Goal: Information Seeking & Learning: Learn about a topic

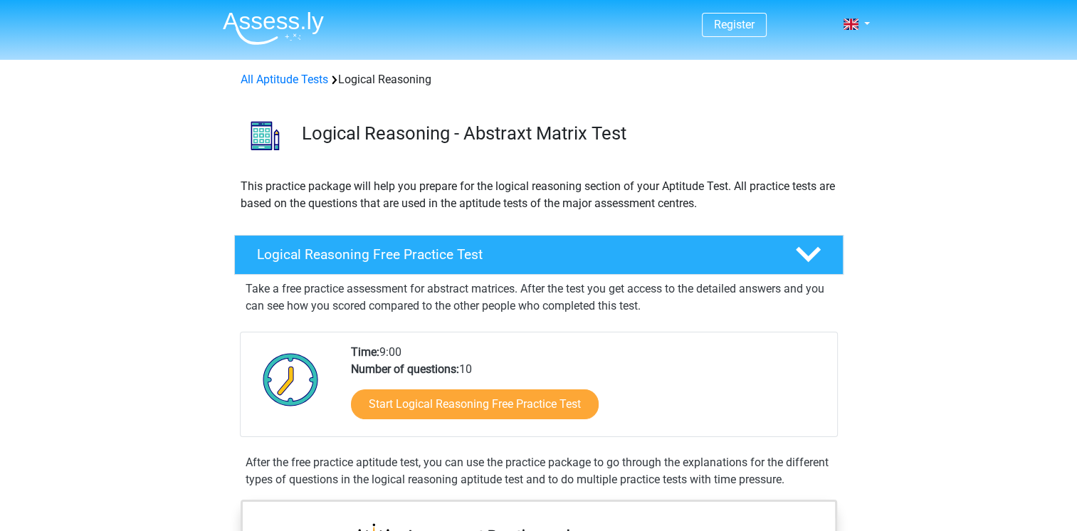
scroll to position [142, 0]
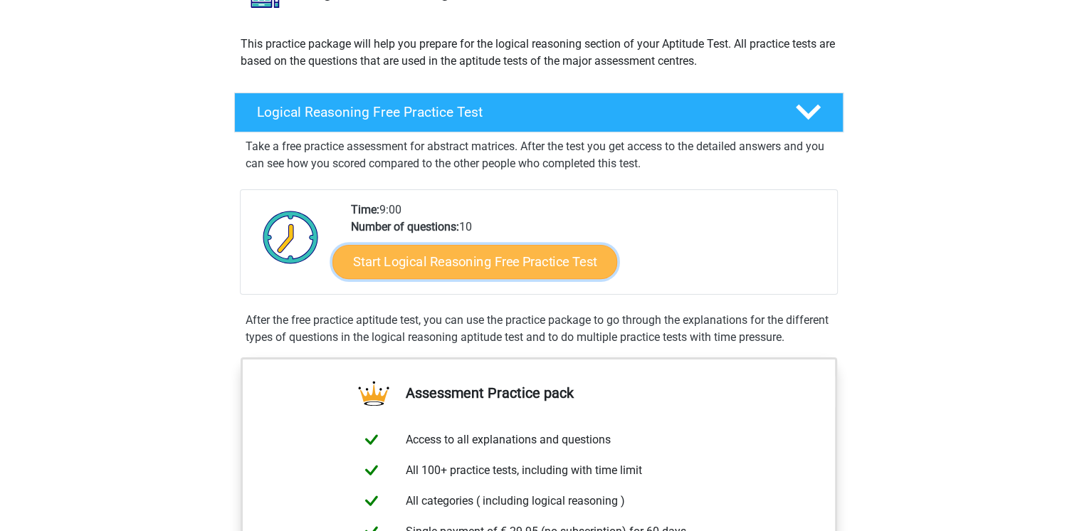
click at [469, 261] on link "Start Logical Reasoning Free Practice Test" at bounding box center [475, 261] width 285 height 34
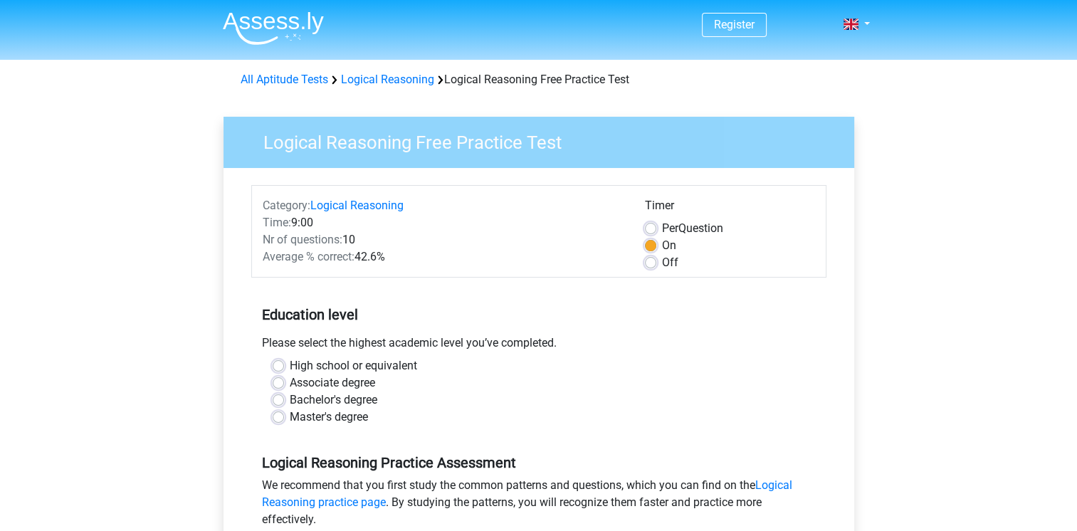
click at [290, 417] on label "Master's degree" at bounding box center [329, 417] width 78 height 17
click at [277, 417] on input "Master's degree" at bounding box center [278, 416] width 11 height 14
radio input "true"
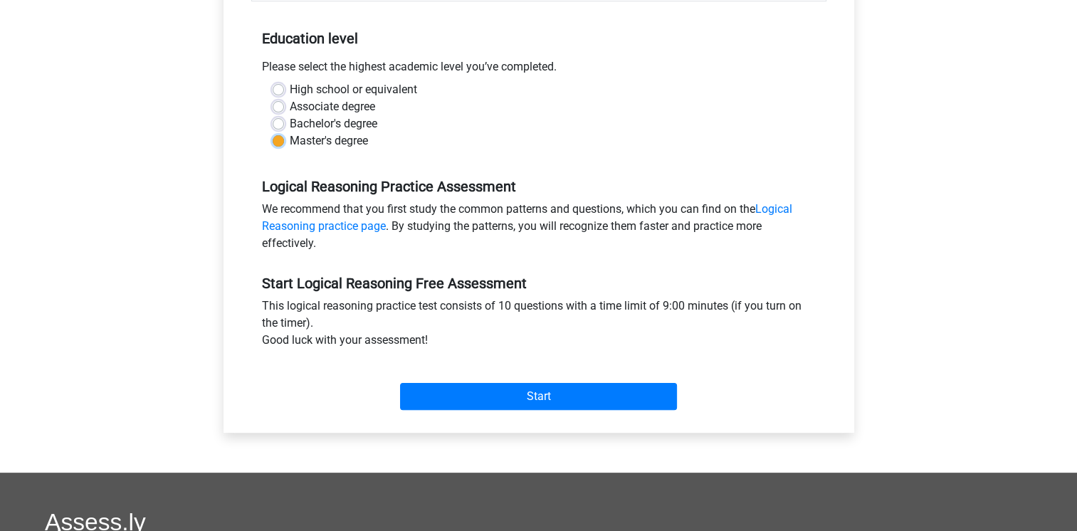
scroll to position [285, 0]
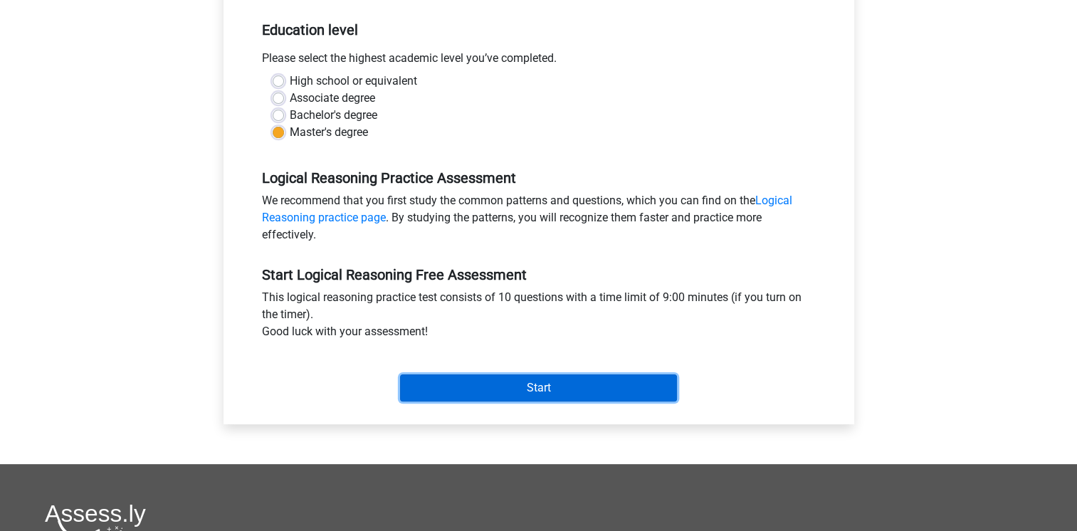
click at [538, 390] on input "Start" at bounding box center [538, 388] width 277 height 27
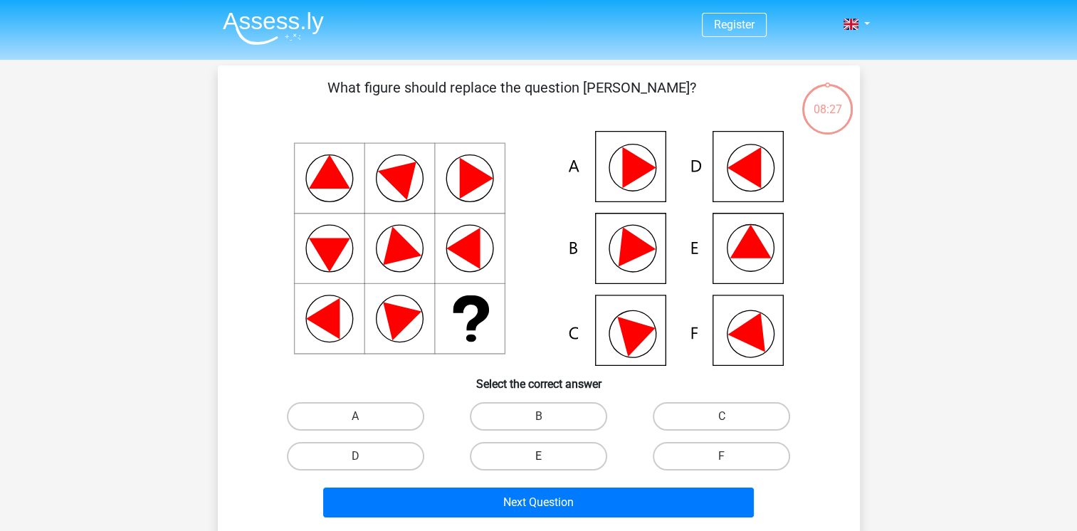
click at [530, 454] on label "E" at bounding box center [538, 456] width 137 height 28
click at [538, 456] on input "E" at bounding box center [542, 460] width 9 height 9
radio input "true"
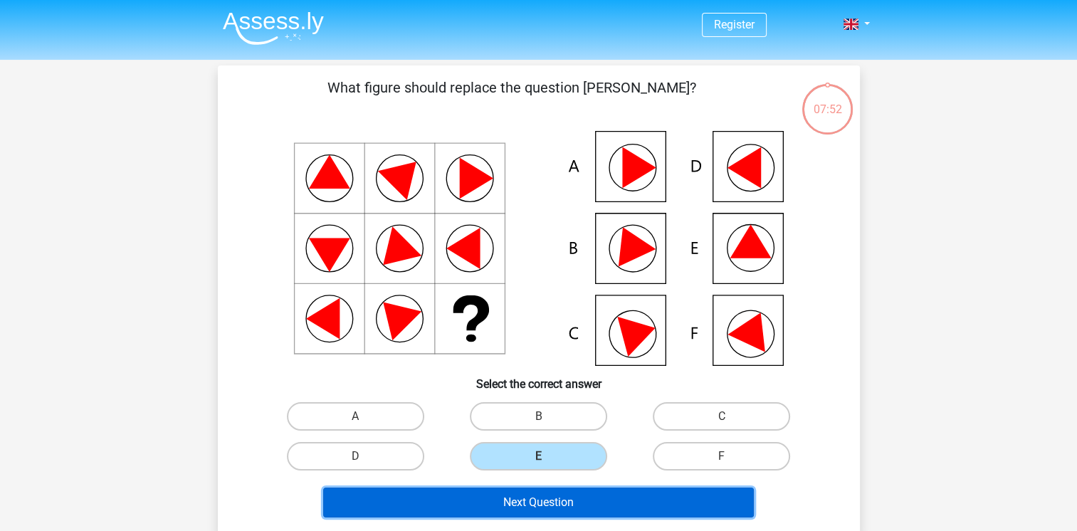
click at [544, 501] on button "Next Question" at bounding box center [538, 503] width 431 height 30
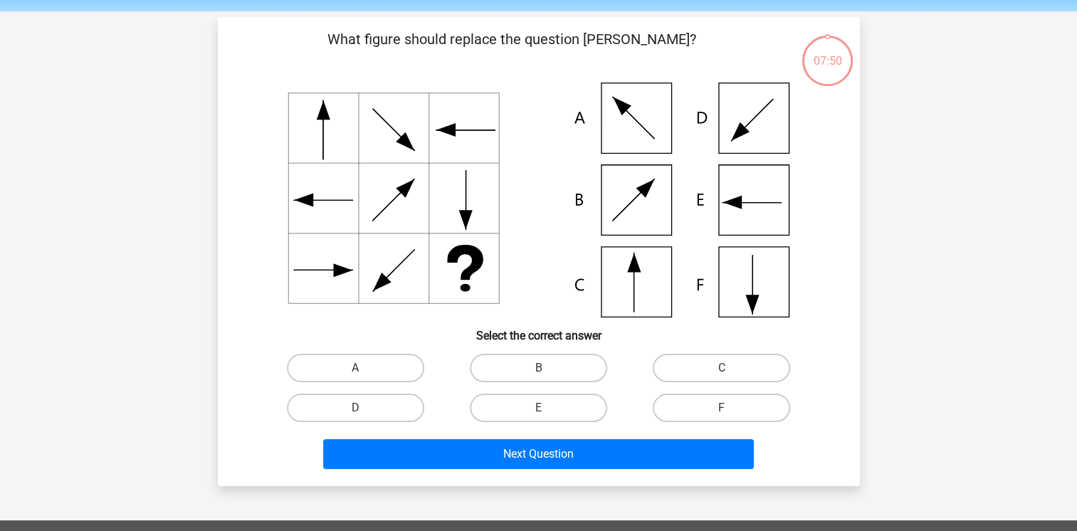
scroll to position [66, 0]
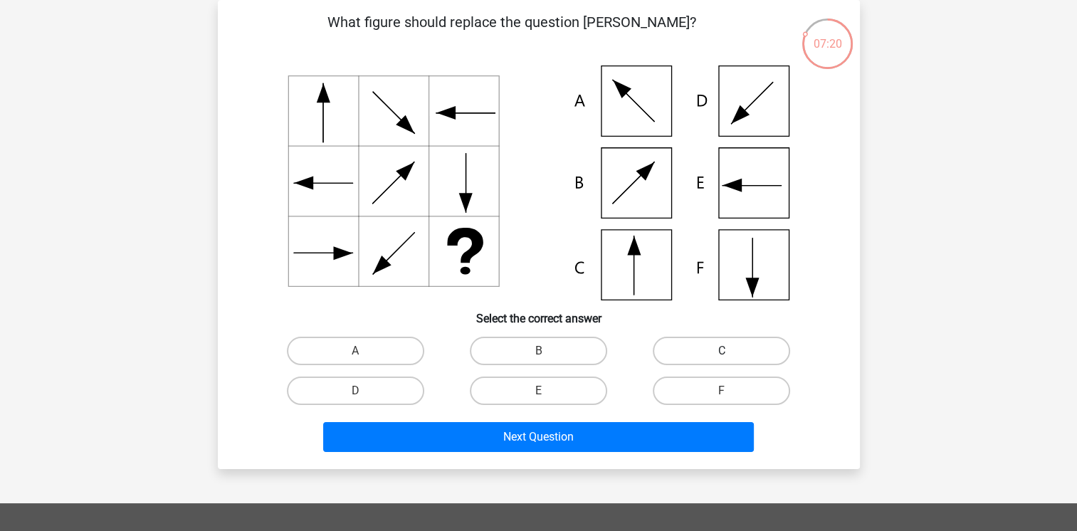
click at [719, 357] on label "C" at bounding box center [721, 351] width 137 height 28
click at [722, 357] on input "C" at bounding box center [726, 355] width 9 height 9
radio input "true"
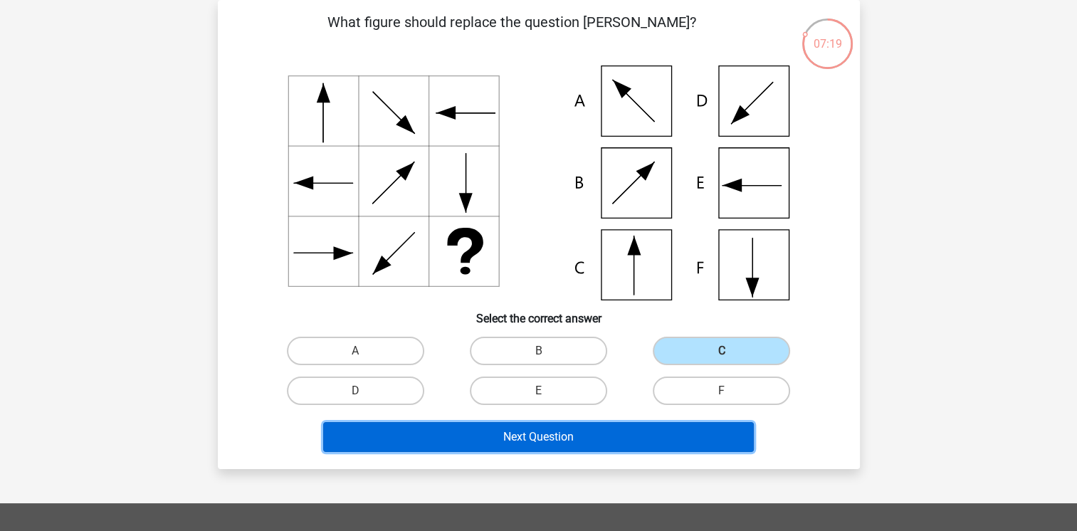
click at [572, 439] on button "Next Question" at bounding box center [538, 437] width 431 height 30
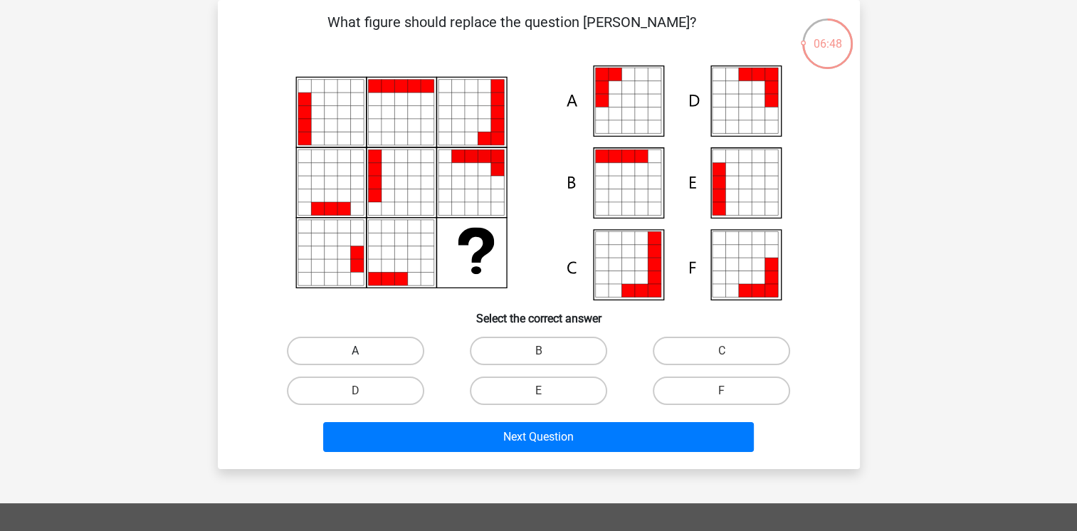
click at [362, 346] on label "A" at bounding box center [355, 351] width 137 height 28
click at [362, 351] on input "A" at bounding box center [359, 355] width 9 height 9
radio input "true"
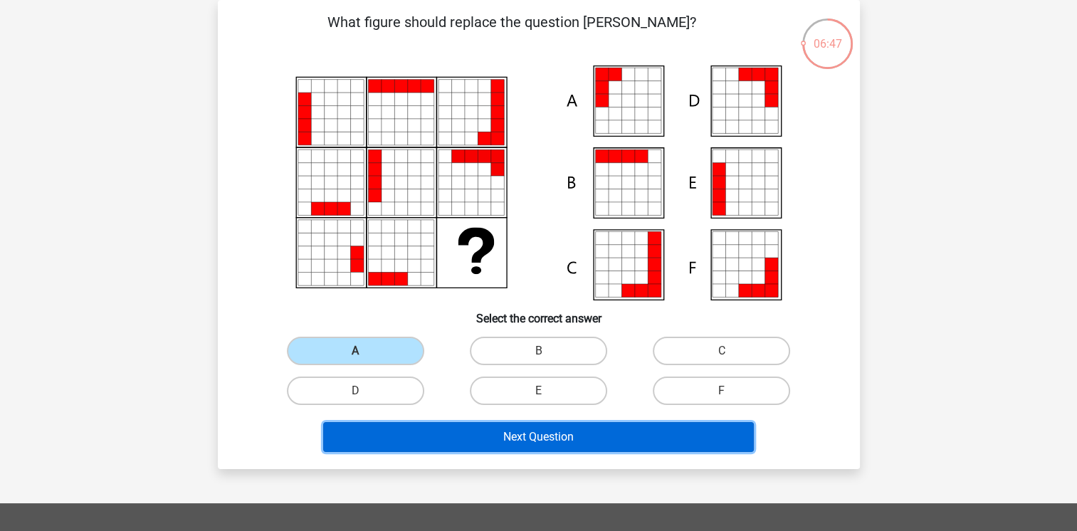
click at [550, 440] on button "Next Question" at bounding box center [538, 437] width 431 height 30
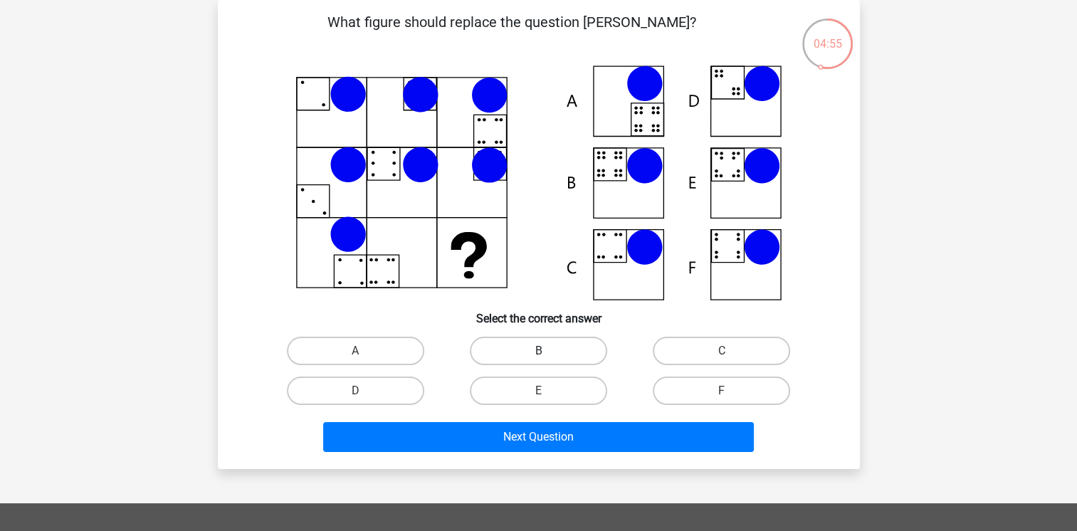
click at [530, 360] on label "B" at bounding box center [538, 351] width 137 height 28
click at [538, 360] on input "B" at bounding box center [542, 355] width 9 height 9
radio input "true"
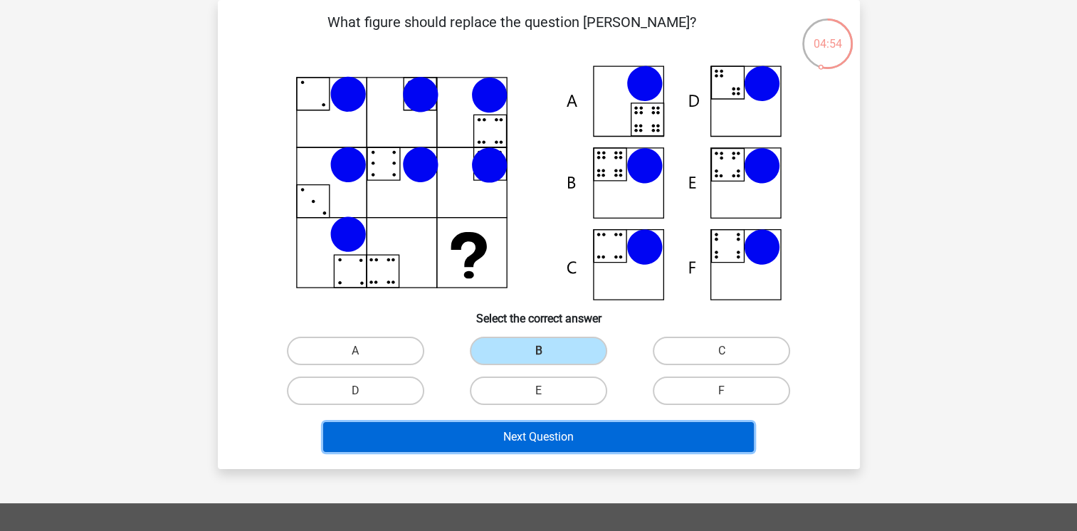
click at [515, 434] on button "Next Question" at bounding box center [538, 437] width 431 height 30
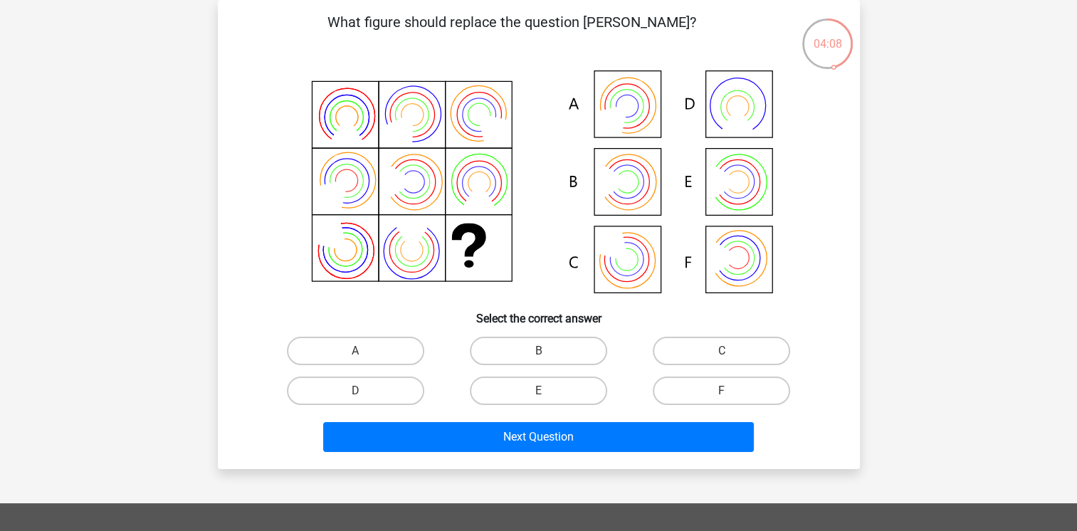
click at [636, 105] on icon at bounding box center [539, 183] width 574 height 235
click at [373, 352] on label "A" at bounding box center [355, 351] width 137 height 28
click at [365, 352] on input "A" at bounding box center [359, 355] width 9 height 9
radio input "true"
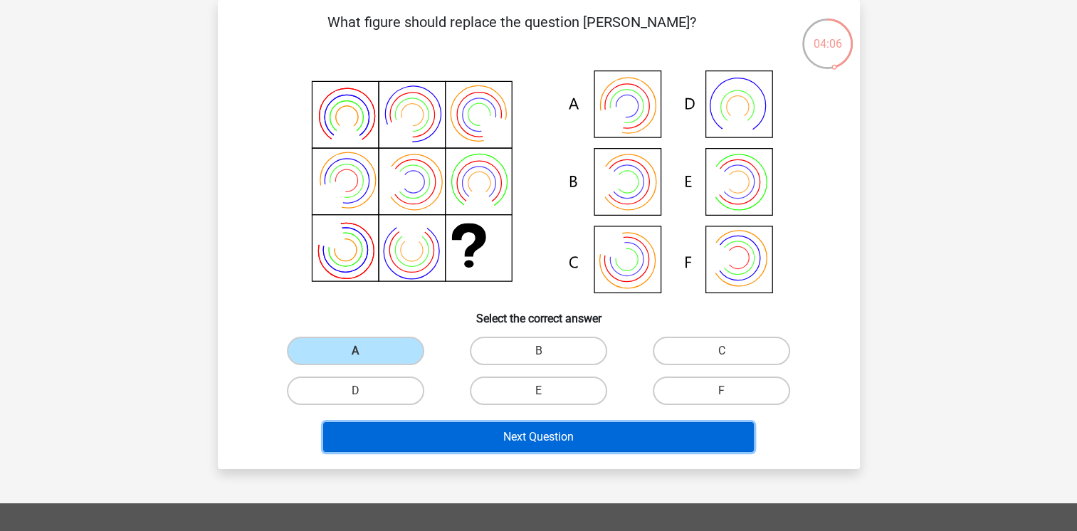
click at [524, 442] on button "Next Question" at bounding box center [538, 437] width 431 height 30
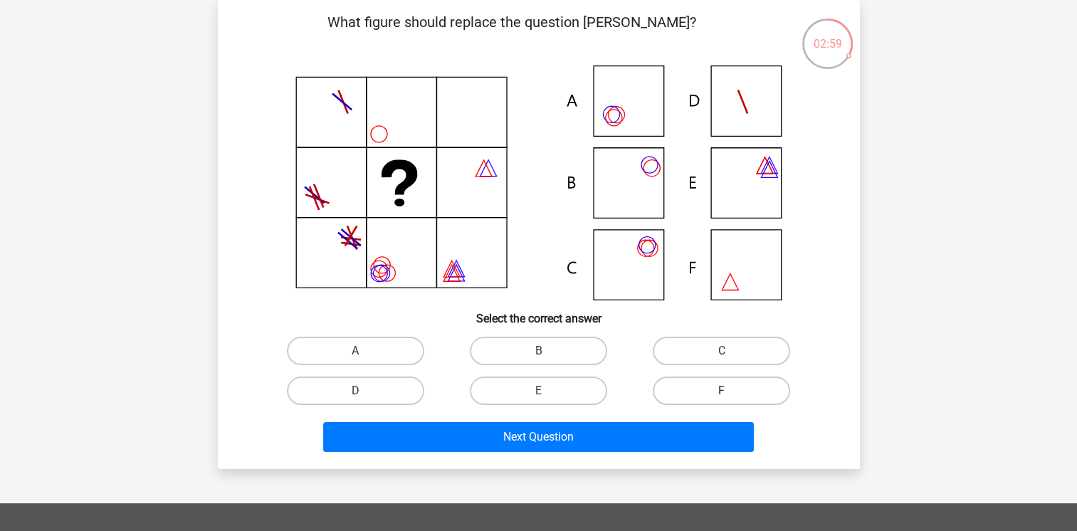
click at [716, 387] on label "F" at bounding box center [721, 391] width 137 height 28
click at [722, 391] on input "F" at bounding box center [726, 395] width 9 height 9
radio input "true"
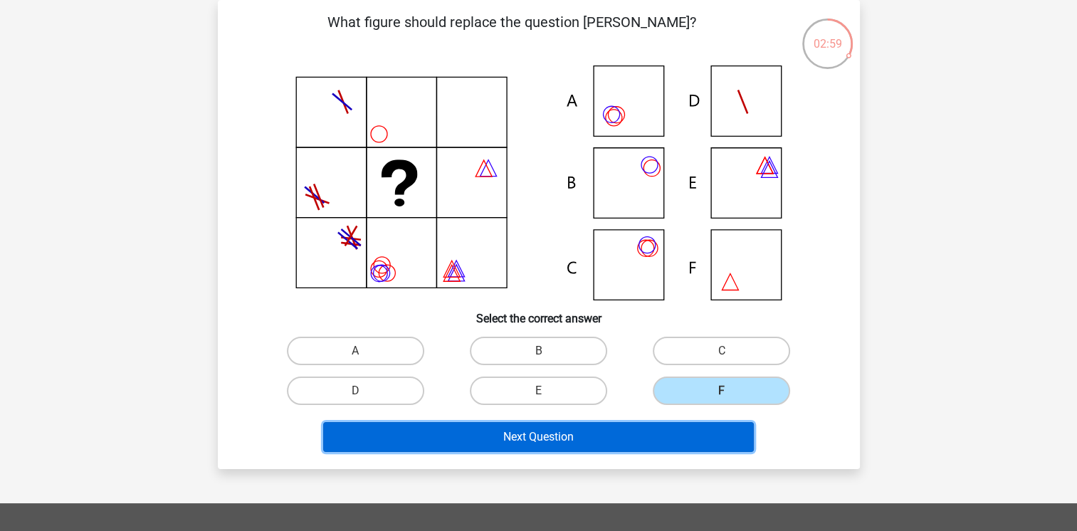
click at [563, 446] on button "Next Question" at bounding box center [538, 437] width 431 height 30
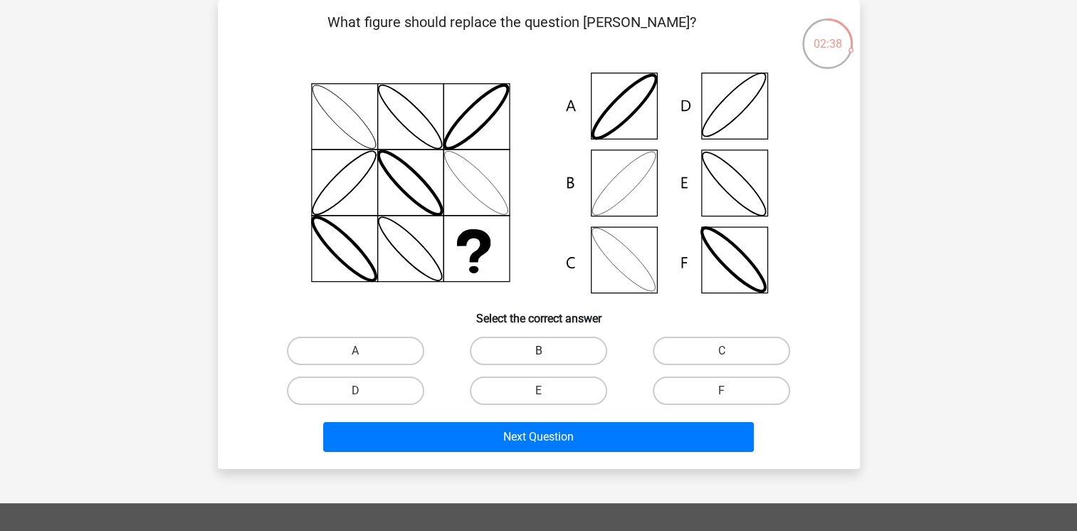
click at [516, 354] on label "B" at bounding box center [538, 351] width 137 height 28
click at [538, 354] on input "B" at bounding box center [542, 355] width 9 height 9
radio input "true"
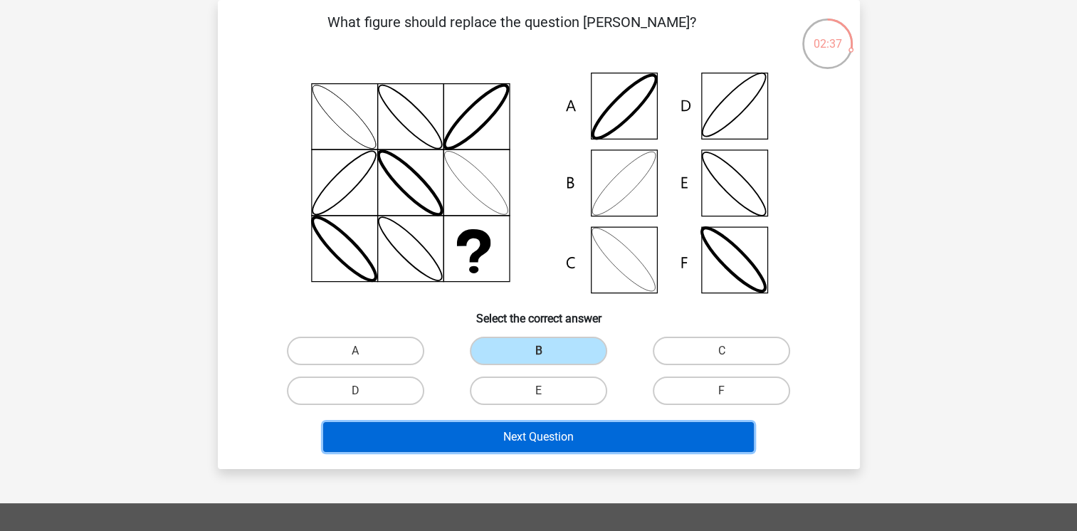
click at [530, 437] on button "Next Question" at bounding box center [538, 437] width 431 height 30
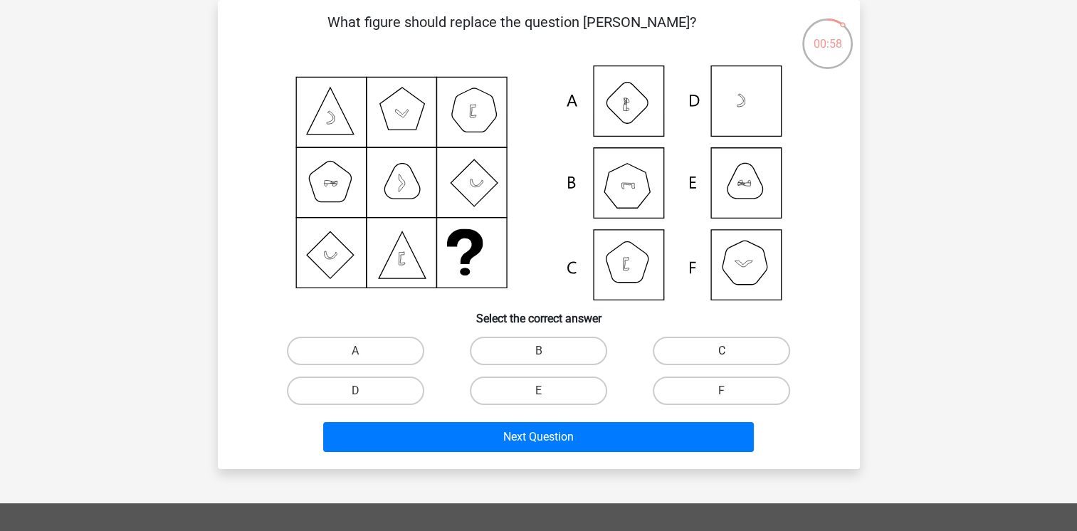
click at [746, 343] on label "C" at bounding box center [721, 351] width 137 height 28
click at [731, 351] on input "C" at bounding box center [726, 355] width 9 height 9
radio input "true"
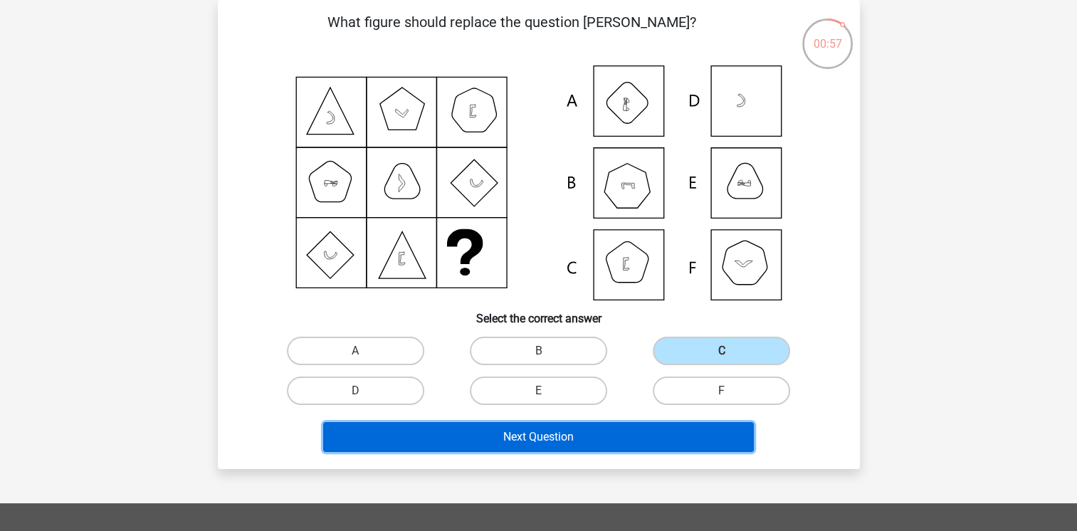
click at [584, 440] on button "Next Question" at bounding box center [538, 437] width 431 height 30
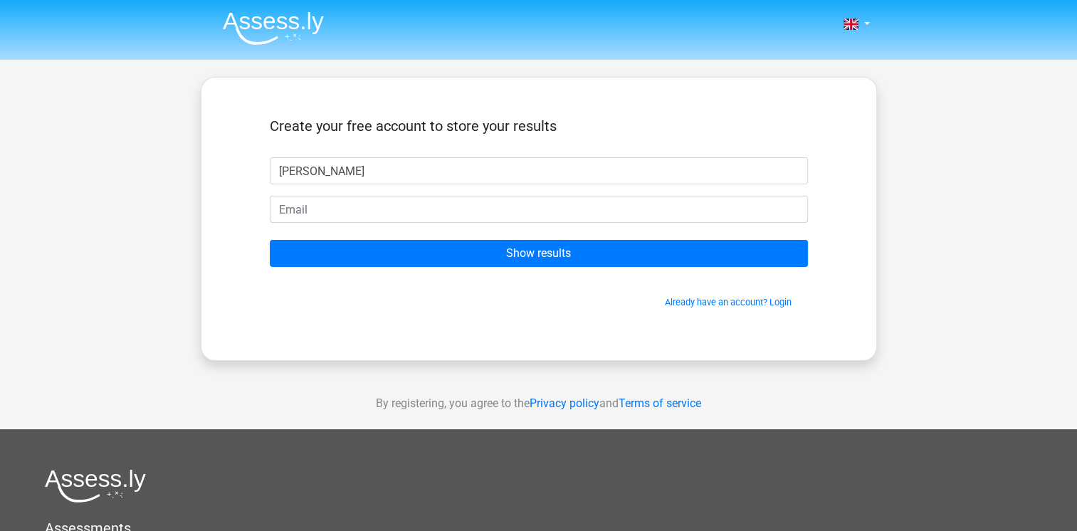
type input "Derek"
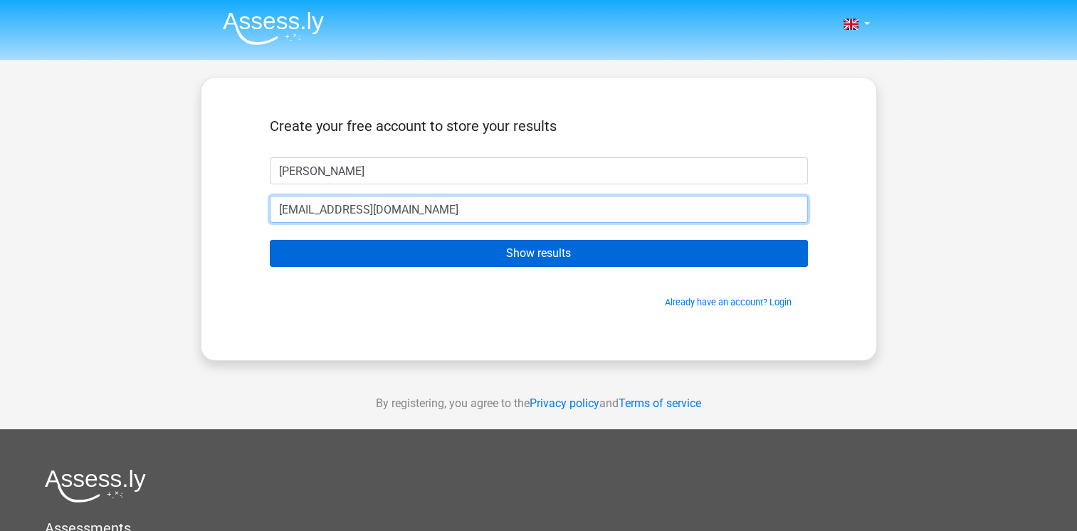
type input "dawatson4@gmail.com"
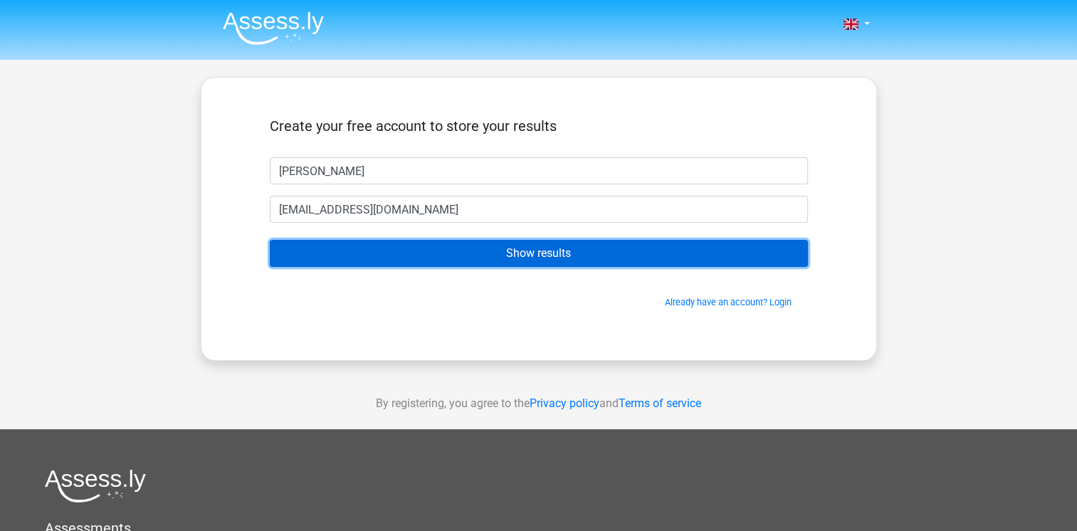
click at [507, 255] on input "Show results" at bounding box center [539, 253] width 538 height 27
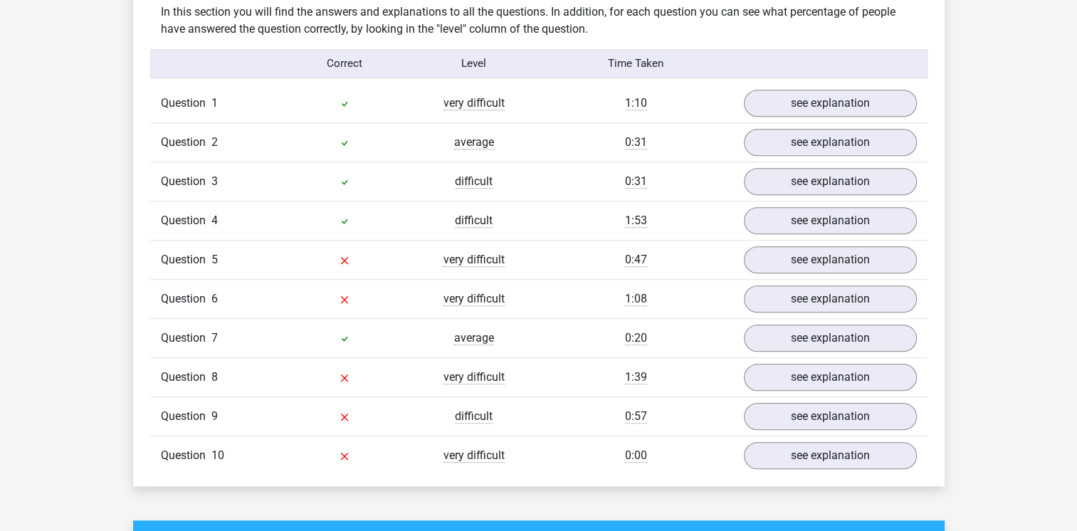
scroll to position [1139, 0]
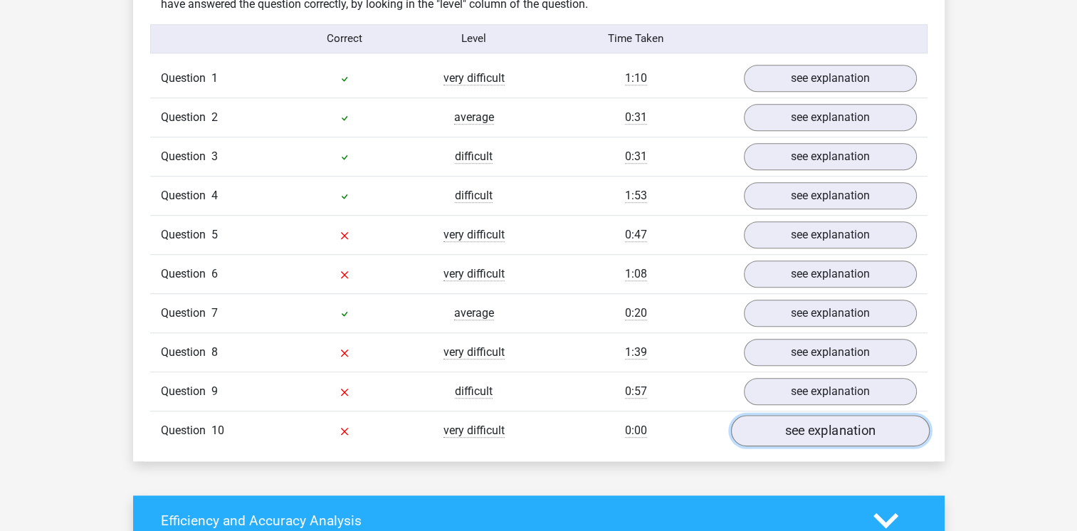
click at [827, 427] on link "see explanation" at bounding box center [830, 430] width 199 height 31
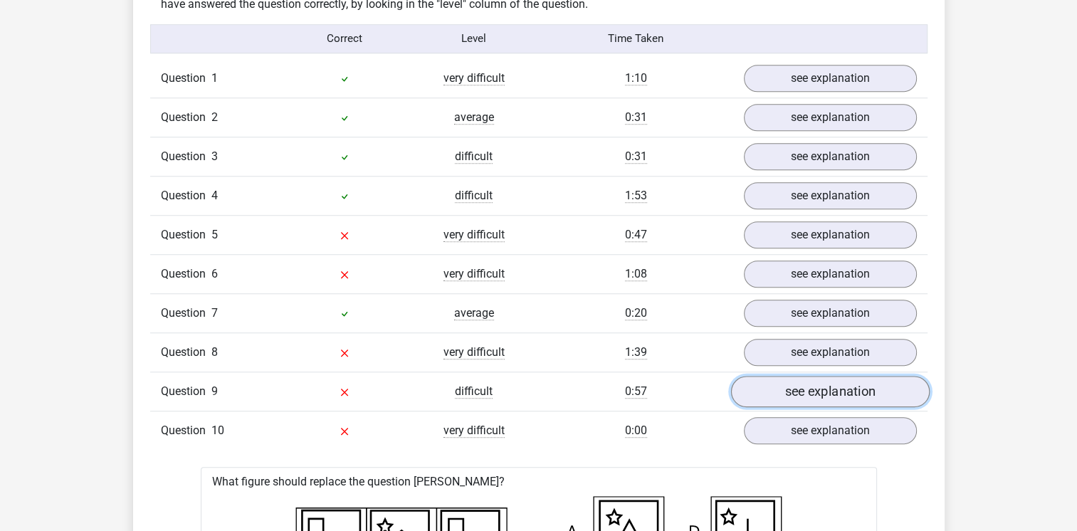
click at [826, 390] on link "see explanation" at bounding box center [830, 391] width 199 height 31
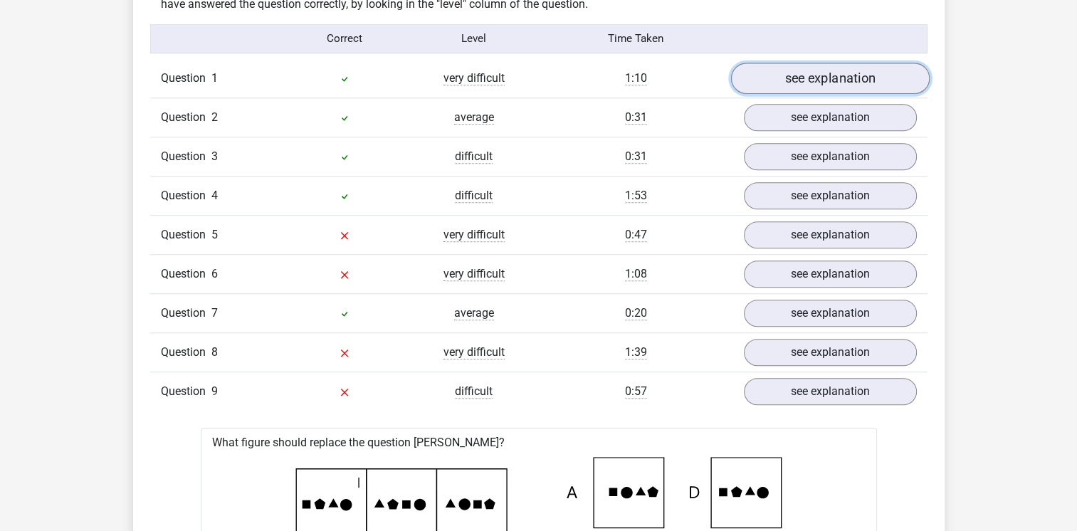
click at [826, 78] on link "see explanation" at bounding box center [830, 78] width 199 height 31
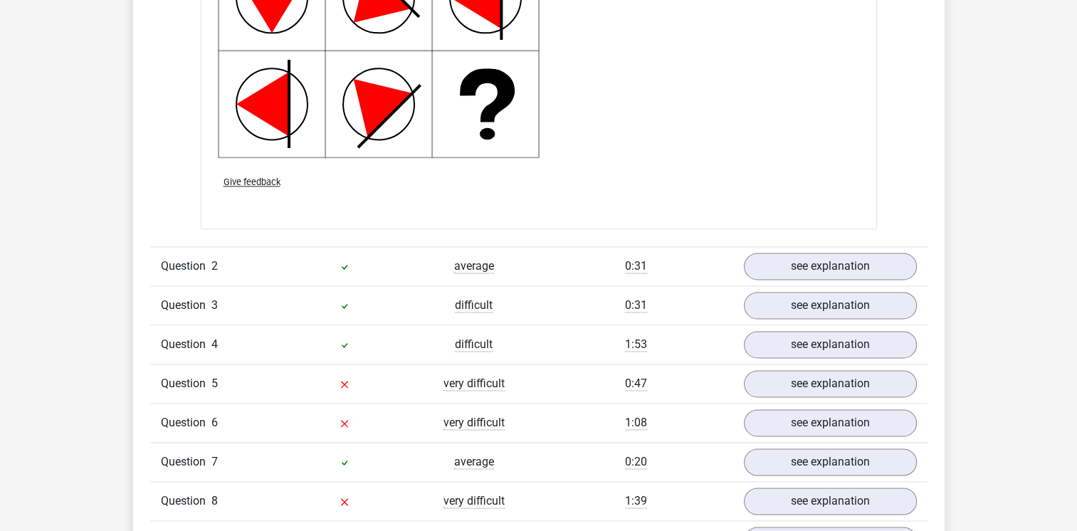
scroll to position [1923, 0]
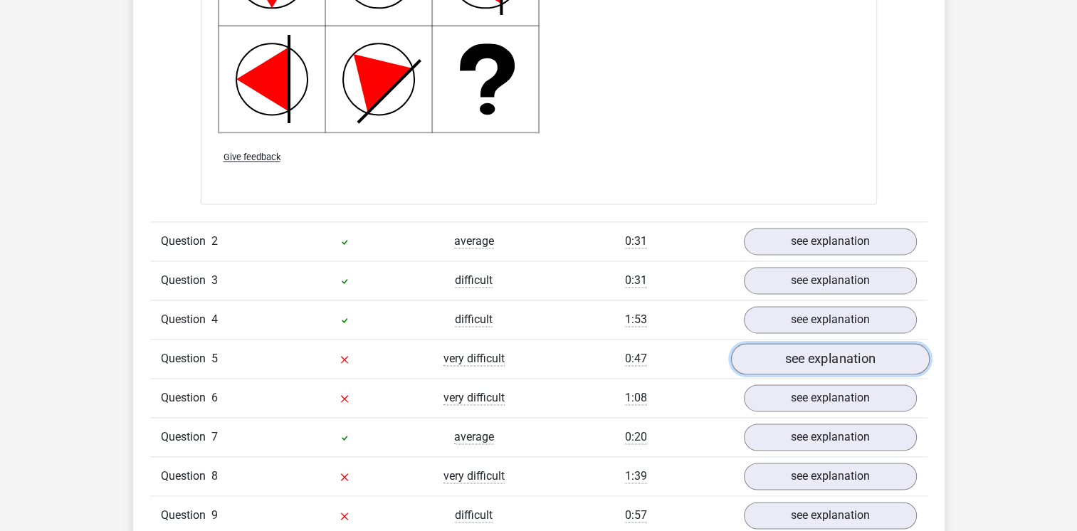
click at [850, 358] on link "see explanation" at bounding box center [830, 358] width 199 height 31
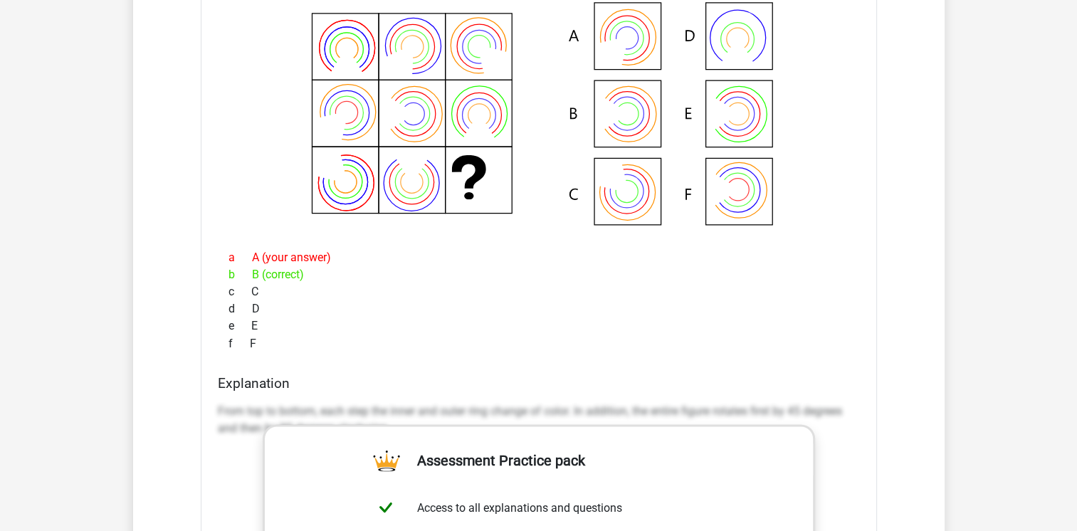
scroll to position [1851, 0]
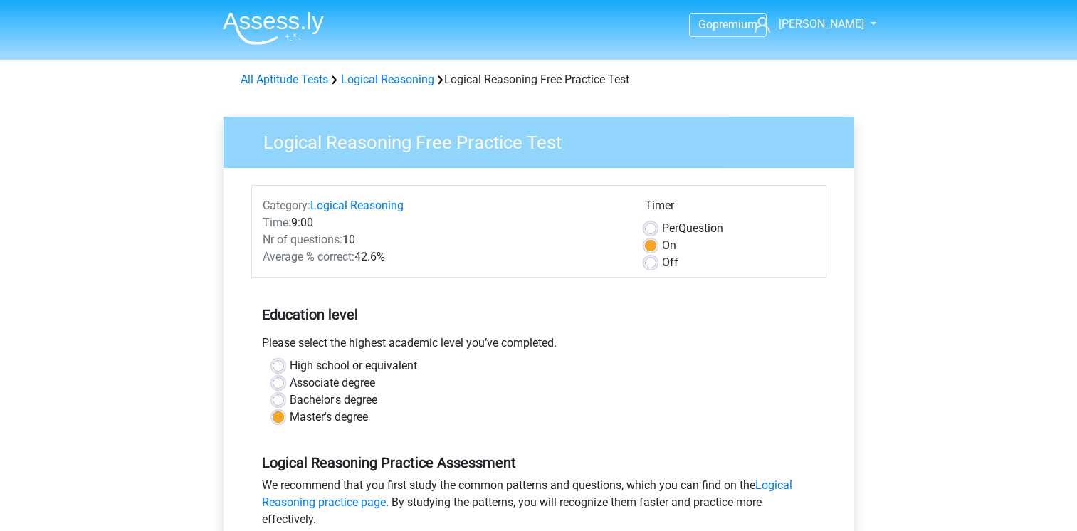
scroll to position [285, 0]
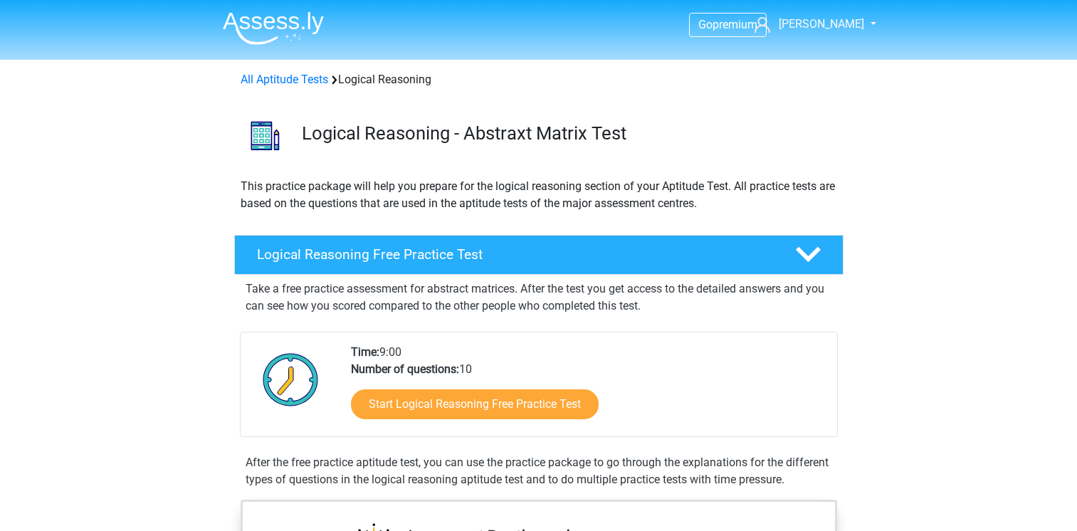
scroll to position [142, 0]
